Goal: Transaction & Acquisition: Purchase product/service

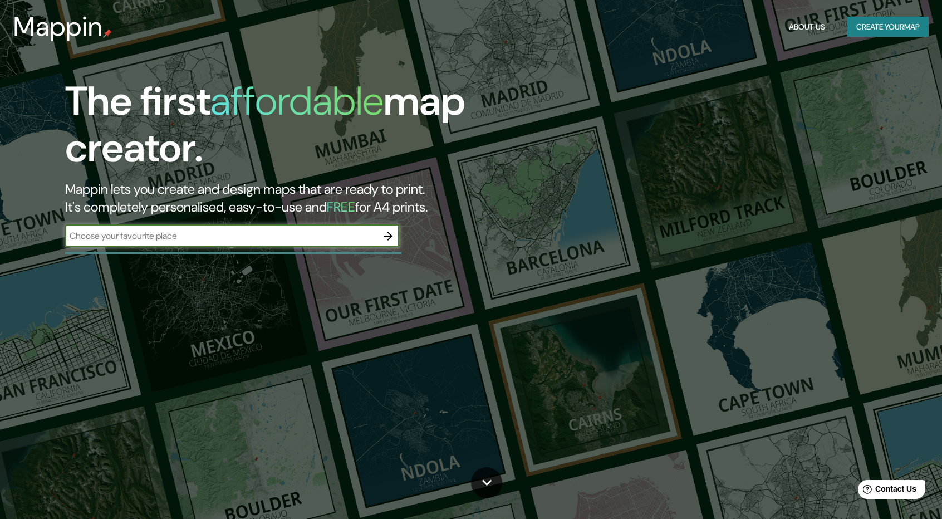
click at [558, 260] on div "The first affordable map creator. Mappin lets you create and design maps that a…" at bounding box center [471, 259] width 942 height 519
click at [293, 232] on input "text" at bounding box center [221, 235] width 312 height 13
click at [874, 25] on button "Create your map" at bounding box center [888, 27] width 81 height 21
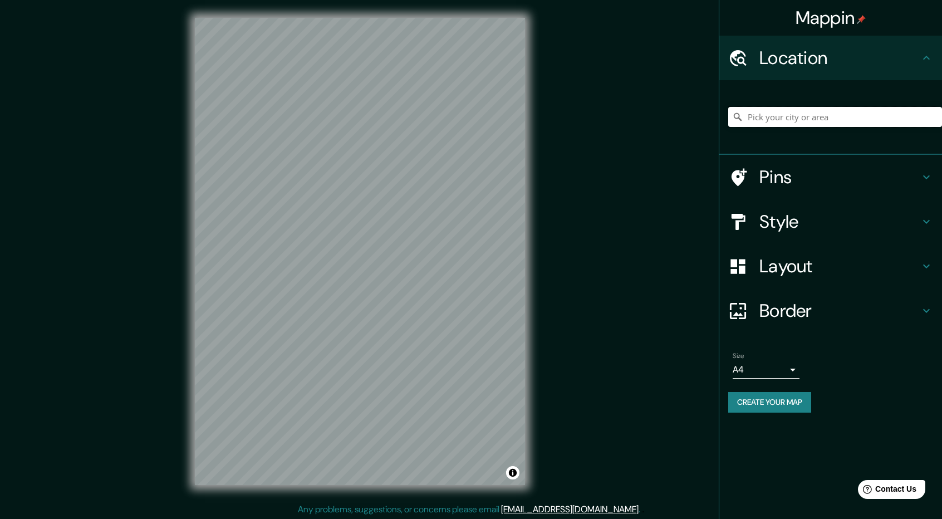
click at [799, 124] on input "Pick your city or area" at bounding box center [836, 117] width 214 height 20
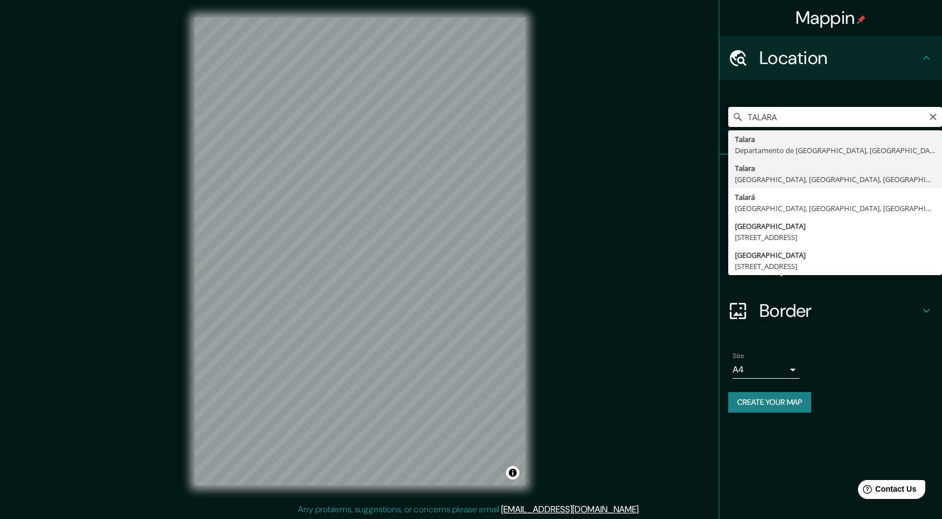
type input "Talara, [GEOGRAPHIC_DATA], [GEOGRAPHIC_DATA], [GEOGRAPHIC_DATA]"
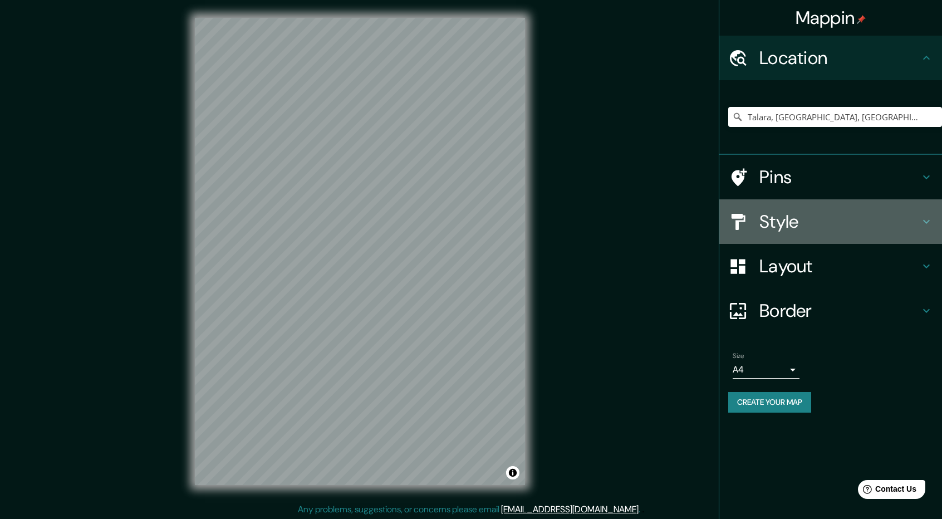
click at [929, 222] on icon at bounding box center [926, 221] width 13 height 13
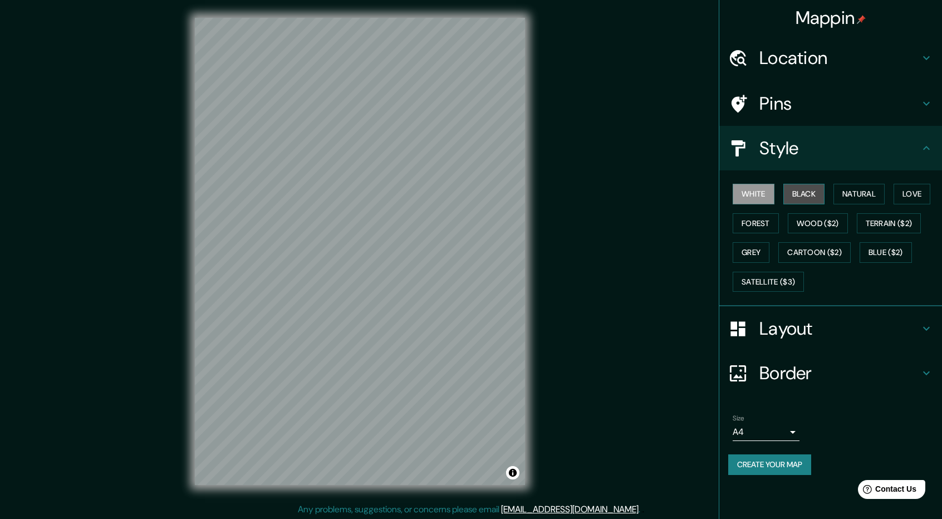
click at [805, 192] on button "Black" at bounding box center [805, 194] width 42 height 21
click at [848, 192] on button "Natural" at bounding box center [859, 194] width 51 height 21
click at [908, 194] on button "Love" at bounding box center [912, 194] width 37 height 21
click at [876, 198] on button "Natural" at bounding box center [859, 194] width 51 height 21
click at [903, 223] on button "Terrain ($2)" at bounding box center [889, 223] width 65 height 21
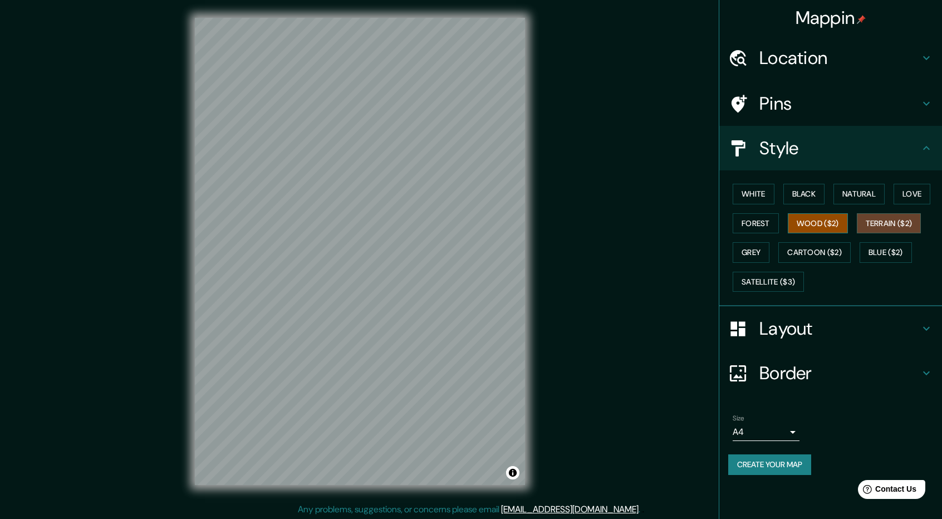
click at [825, 216] on button "Wood ($2)" at bounding box center [818, 223] width 60 height 21
click at [750, 218] on button "Forest" at bounding box center [756, 223] width 46 height 21
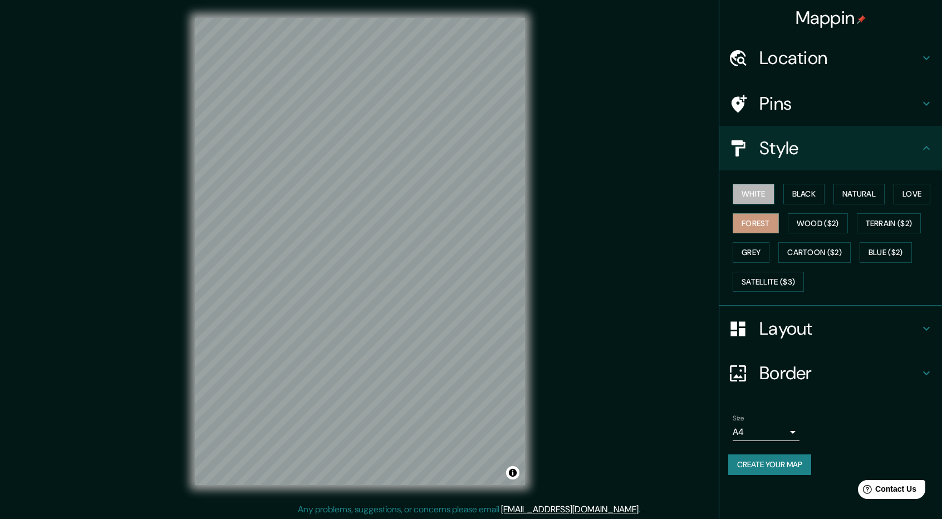
click at [753, 191] on button "White" at bounding box center [754, 194] width 42 height 21
click at [799, 189] on button "Black" at bounding box center [805, 194] width 42 height 21
click at [847, 188] on button "Natural" at bounding box center [859, 194] width 51 height 21
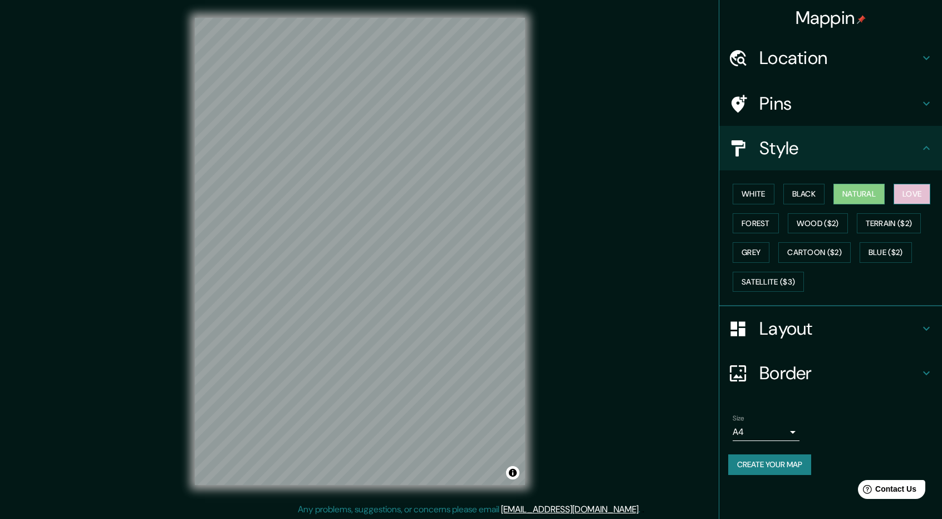
click at [922, 188] on button "Love" at bounding box center [912, 194] width 37 height 21
click at [750, 213] on button "Forest" at bounding box center [756, 223] width 46 height 21
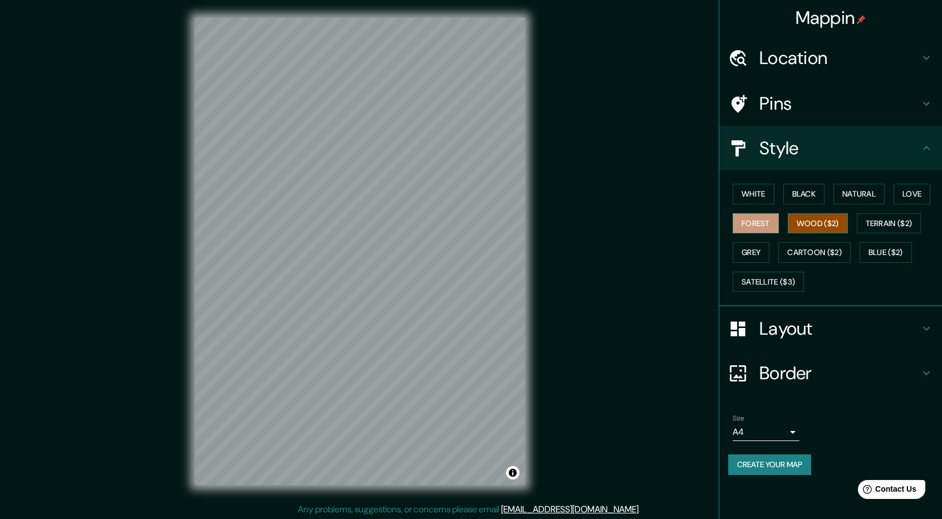
click at [802, 217] on button "Wood ($2)" at bounding box center [818, 223] width 60 height 21
click at [877, 224] on button "Terrain ($2)" at bounding box center [889, 223] width 65 height 21
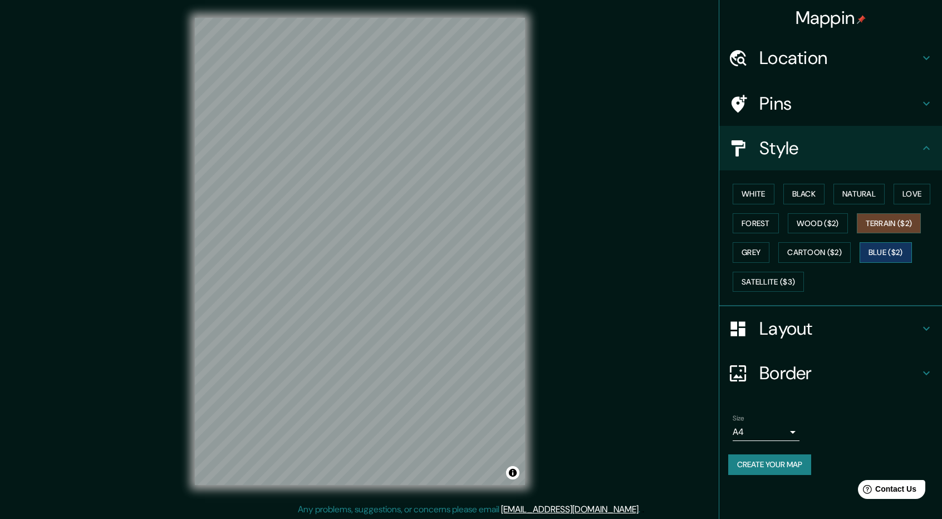
click at [883, 248] on button "Blue ($2)" at bounding box center [886, 252] width 52 height 21
click at [817, 246] on button "Cartoon ($2)" at bounding box center [815, 252] width 72 height 21
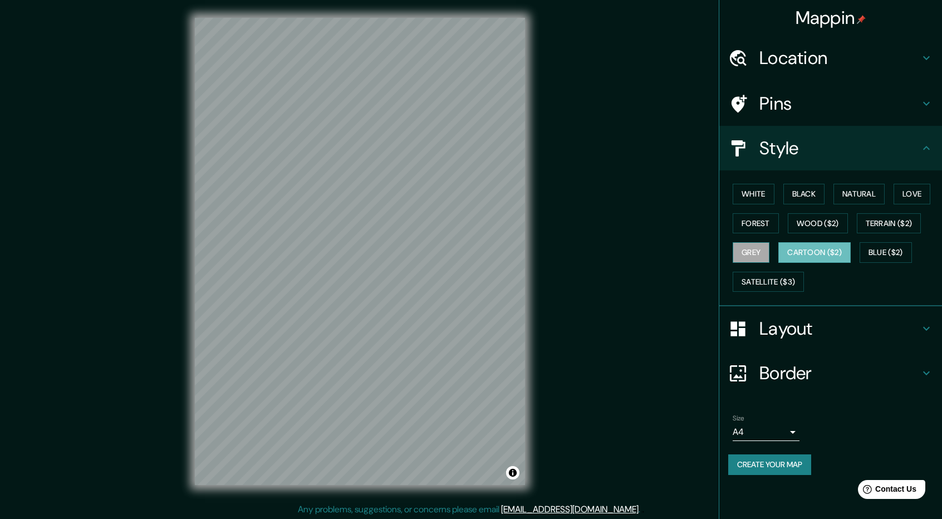
click at [762, 251] on button "Grey" at bounding box center [751, 252] width 37 height 21
click at [781, 273] on button "Satellite ($3)" at bounding box center [768, 282] width 71 height 21
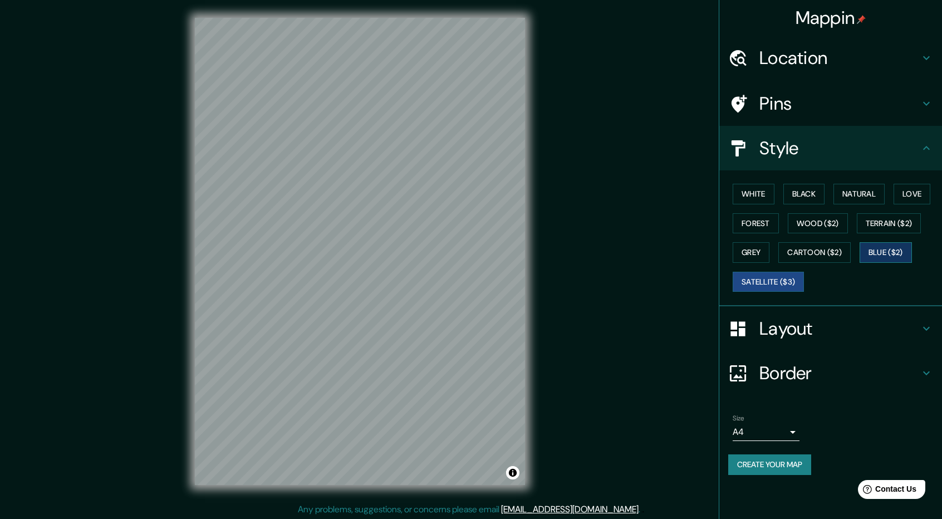
click at [887, 250] on button "Blue ($2)" at bounding box center [886, 252] width 52 height 21
click at [877, 224] on button "Terrain ($2)" at bounding box center [889, 223] width 65 height 21
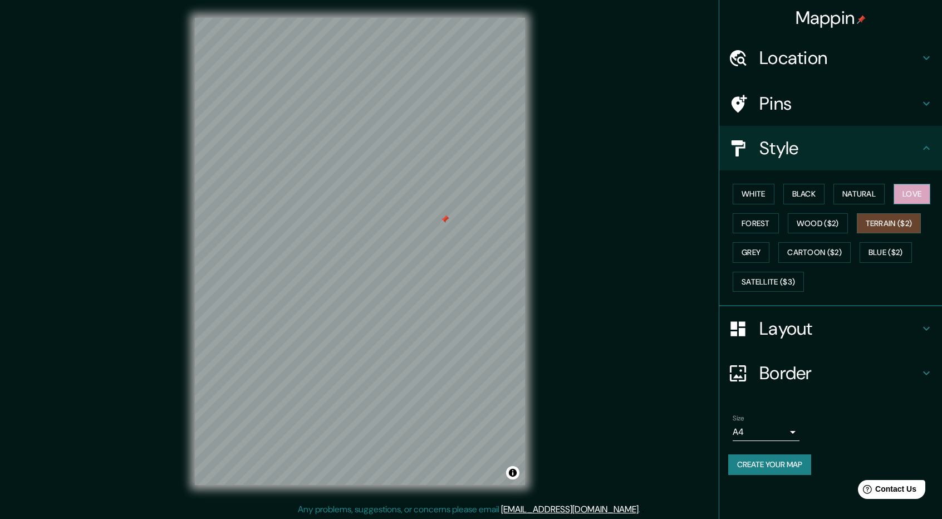
click at [913, 191] on button "Love" at bounding box center [912, 194] width 37 height 21
click at [878, 193] on button "Natural" at bounding box center [859, 194] width 51 height 21
drag, startPoint x: 295, startPoint y: 176, endPoint x: 309, endPoint y: 186, distance: 17.6
click at [309, 186] on div at bounding box center [310, 184] width 9 height 9
click at [653, 169] on div "Mappin Location [GEOGRAPHIC_DATA], [GEOGRAPHIC_DATA], [GEOGRAPHIC_DATA], [GEOGR…" at bounding box center [471, 260] width 942 height 521
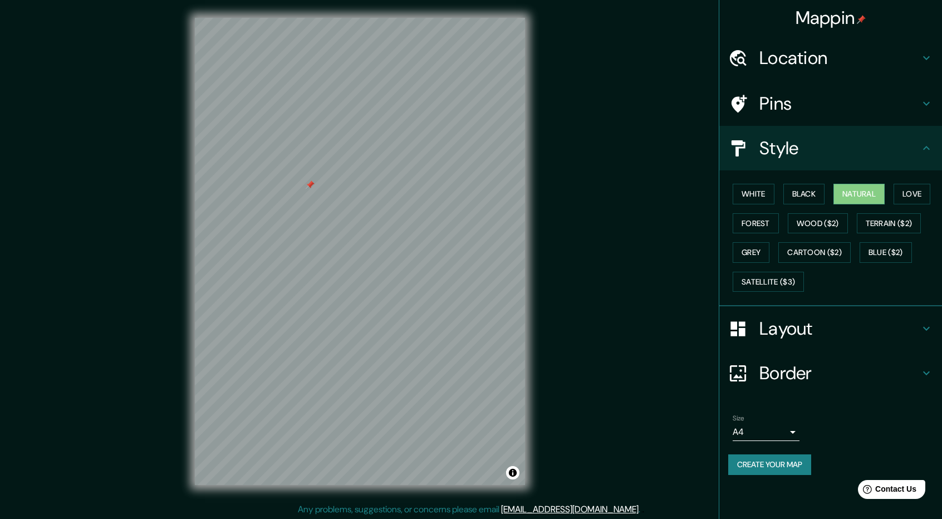
drag, startPoint x: 605, startPoint y: 192, endPoint x: 534, endPoint y: 214, distance: 74.0
click at [604, 193] on div "Mappin Location [GEOGRAPHIC_DATA], [GEOGRAPHIC_DATA], [GEOGRAPHIC_DATA], [GEOGR…" at bounding box center [471, 260] width 942 height 521
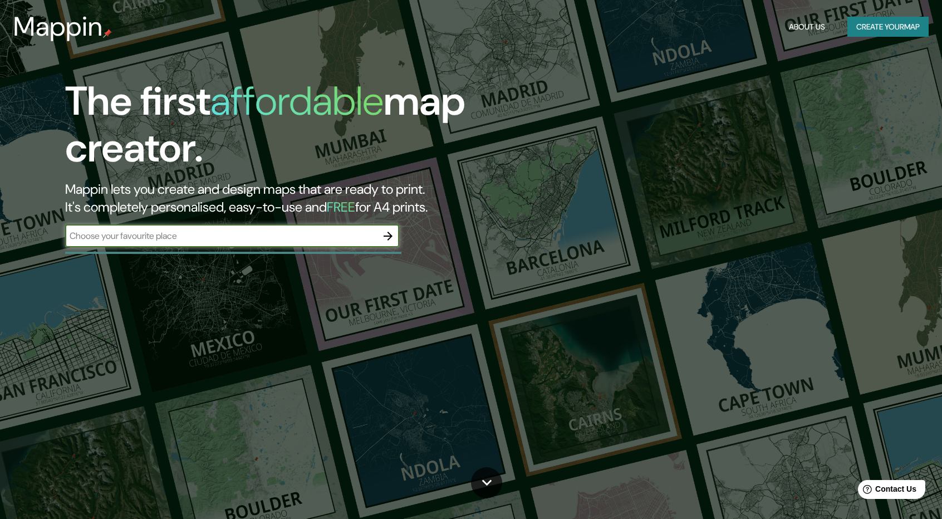
click at [878, 25] on button "Create your map" at bounding box center [888, 27] width 81 height 21
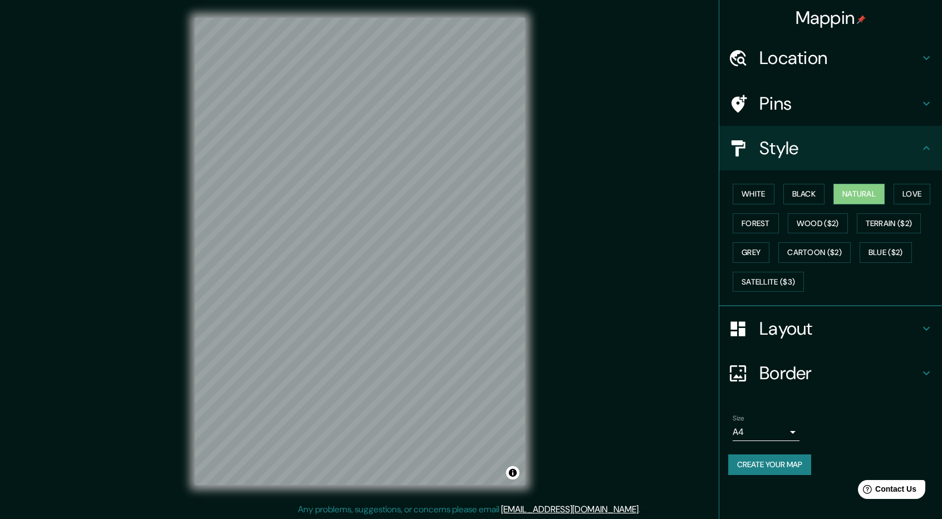
click at [804, 48] on h4 "Location" at bounding box center [840, 58] width 160 height 22
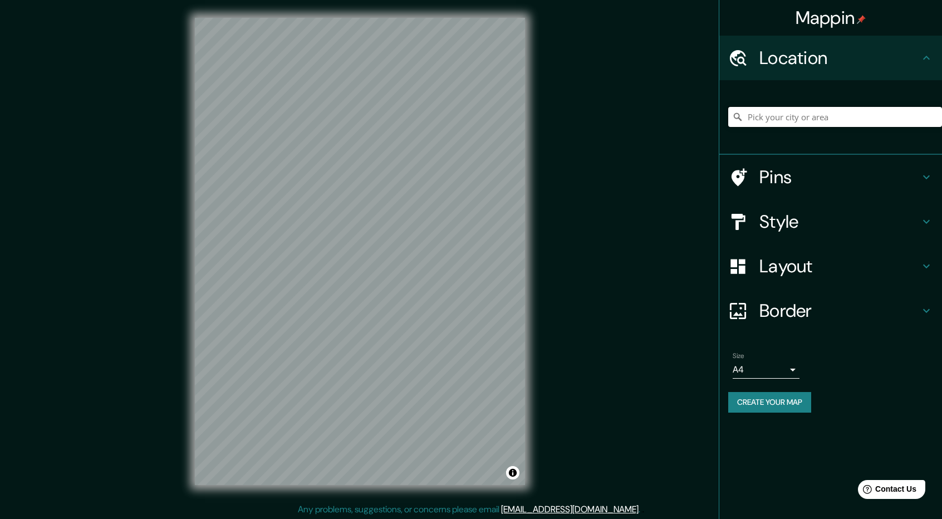
click at [811, 119] on input "Pick your city or area" at bounding box center [836, 117] width 214 height 20
type input "[GEOGRAPHIC_DATA], [GEOGRAPHIC_DATA], [GEOGRAPHIC_DATA]"
click at [588, 248] on div "Mappin Location [GEOGRAPHIC_DATA], [GEOGRAPHIC_DATA], [GEOGRAPHIC_DATA] [GEOGRA…" at bounding box center [471, 260] width 942 height 521
